Goal: Check status

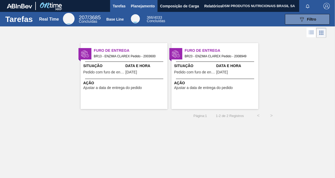
click at [144, 7] on span "Planejamento" at bounding box center [143, 6] width 24 height 6
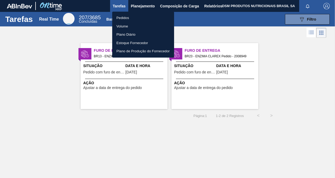
click at [122, 17] on li "Pedidos" at bounding box center [143, 18] width 62 height 8
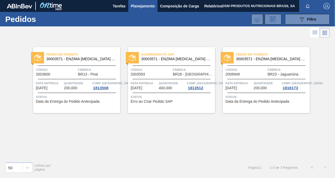
click at [160, 100] on span "Erro ao Criar Pedido SAP" at bounding box center [152, 101] width 42 height 4
